Goal: Transaction & Acquisition: Subscribe to service/newsletter

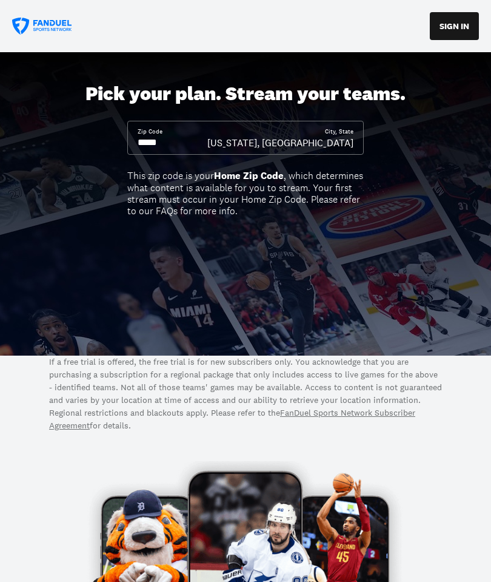
click at [174, 141] on input at bounding box center [173, 142] width 70 height 13
click at [169, 145] on input at bounding box center [173, 142] width 70 height 13
click at [178, 147] on input at bounding box center [173, 142] width 70 height 13
click at [175, 146] on input at bounding box center [173, 142] width 70 height 13
click at [151, 145] on input at bounding box center [173, 142] width 70 height 13
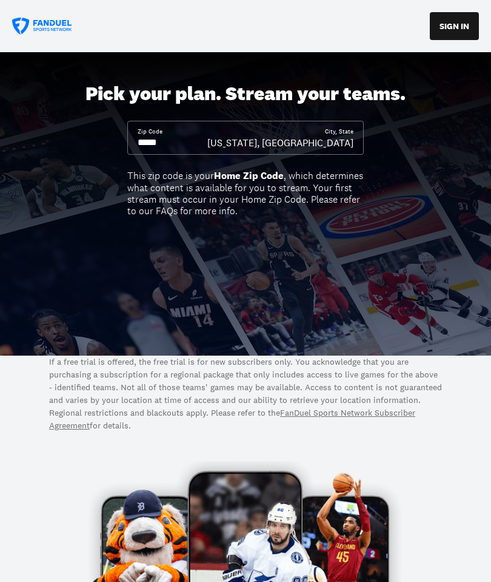
click at [183, 144] on input at bounding box center [173, 142] width 70 height 13
click at [207, 149] on input at bounding box center [173, 142] width 70 height 13
click at [315, 134] on div "City, [GEOGRAPHIC_DATA][US_STATE], [GEOGRAPHIC_DATA]" at bounding box center [280, 138] width 146 height 22
click at [207, 139] on input at bounding box center [173, 142] width 70 height 13
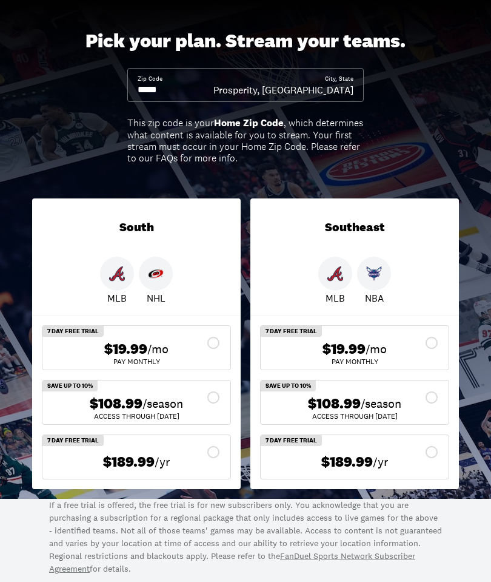
scroll to position [52, 0]
type input "*****"
click at [215, 388] on div "$108.99 /season ACCESS THROUGH [DATE]" at bounding box center [136, 403] width 188 height 44
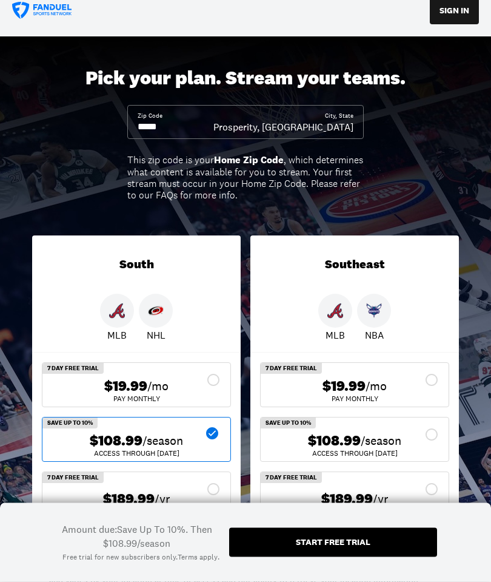
scroll to position [0, 0]
